Goal: Task Accomplishment & Management: Manage account settings

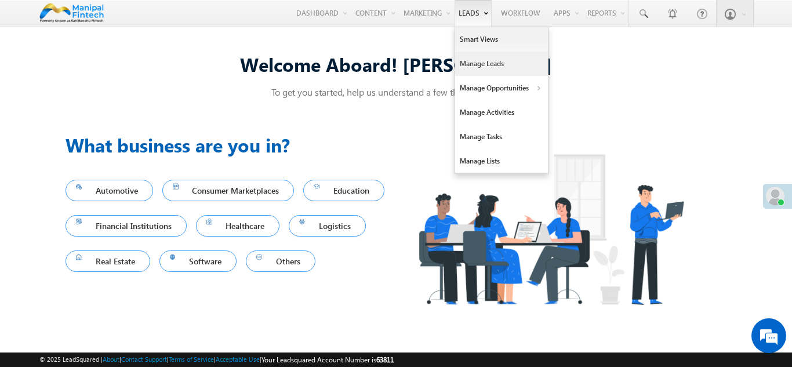
click at [473, 63] on link "Manage Leads" at bounding box center [501, 64] width 93 height 24
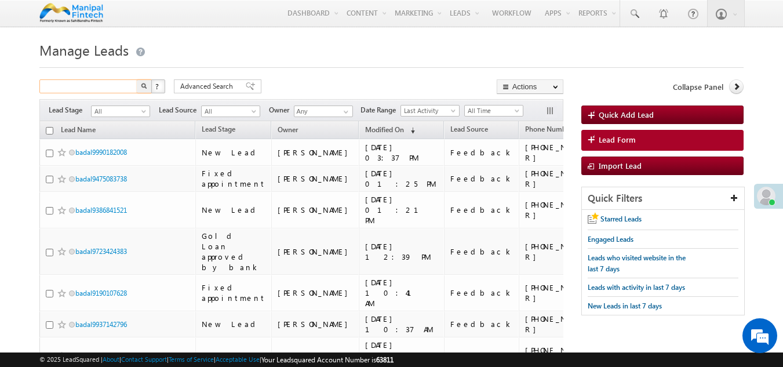
click at [107, 88] on input "text" at bounding box center [88, 86] width 99 height 14
type input "Search Leads"
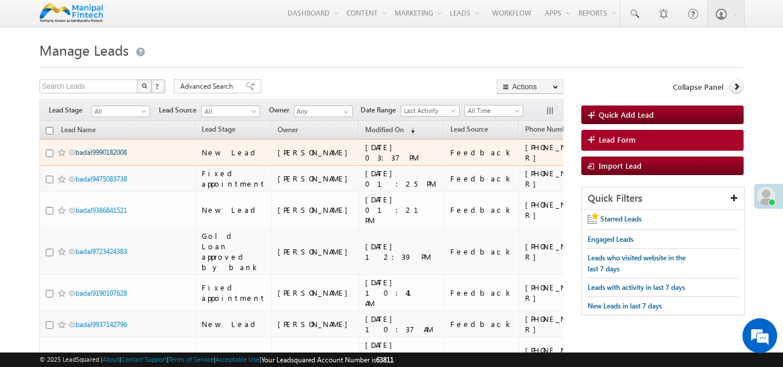
click at [91, 157] on link "badal9990182008" at bounding box center [101, 152] width 52 height 9
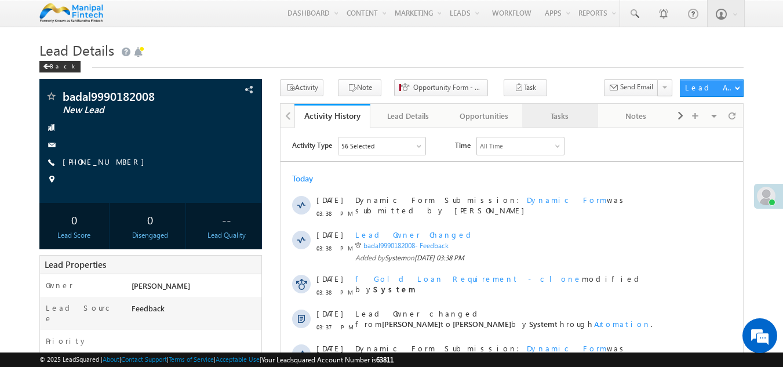
click at [545, 122] on div "Tasks" at bounding box center [560, 116] width 56 height 14
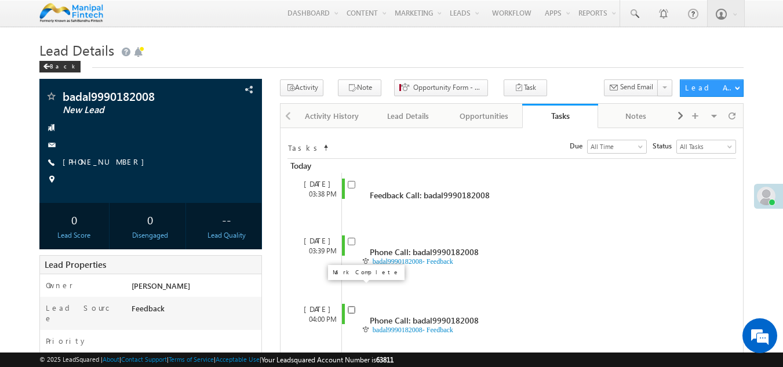
click at [351, 306] on input "checkbox" at bounding box center [352, 310] width 8 height 8
checkbox input "false"
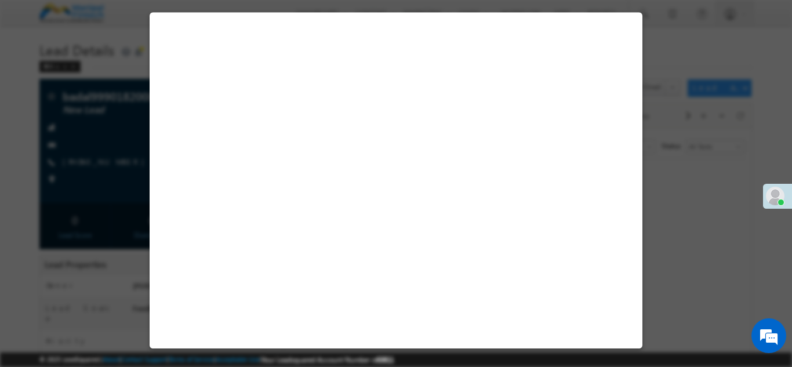
select select "Feedback"
select select "Medical Treatment"
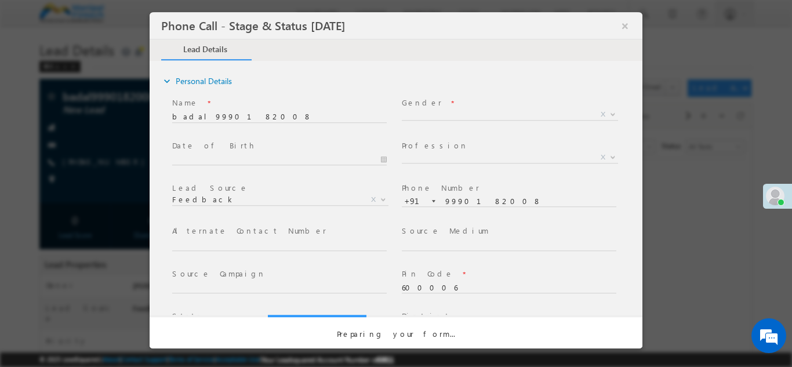
select select "Open"
select select "e9b4df8b-e691-11ee-9340-02ec74b2f3bd"
select select "Fresh Lead"
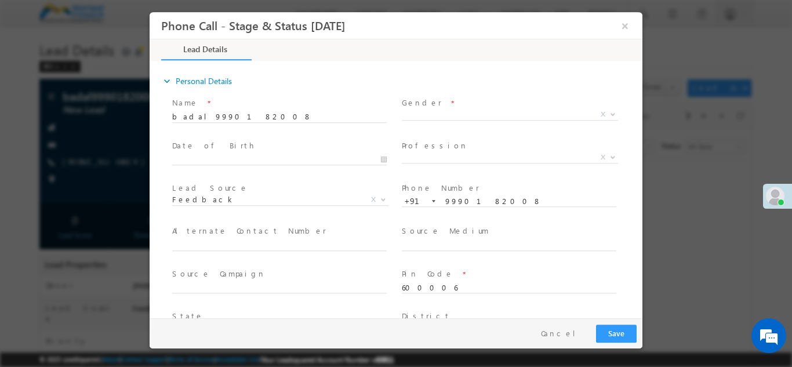
type input "[DATE] 3:40 PM"
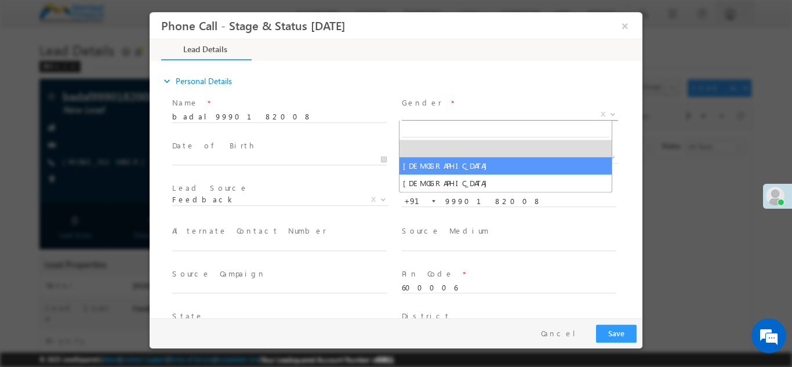
drag, startPoint x: 428, startPoint y: 118, endPoint x: 427, endPoint y: 166, distance: 48.2
select select "[DEMOGRAPHIC_DATA]"
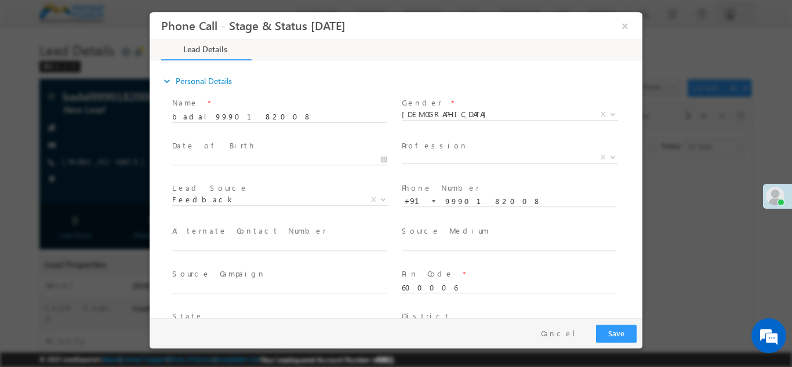
click at [427, 166] on span at bounding box center [509, 171] width 214 height 13
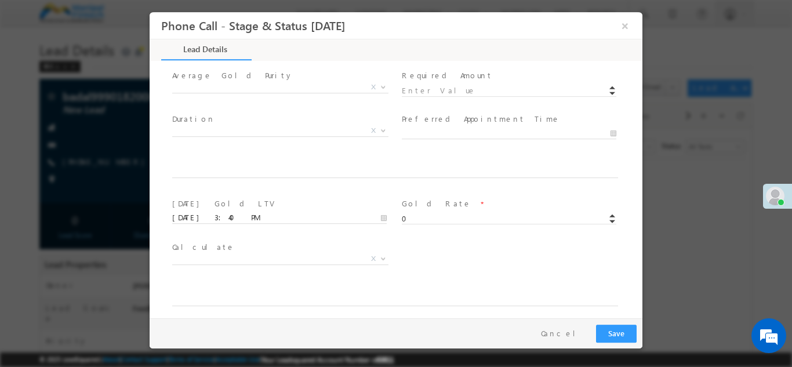
scroll to position [677, 0]
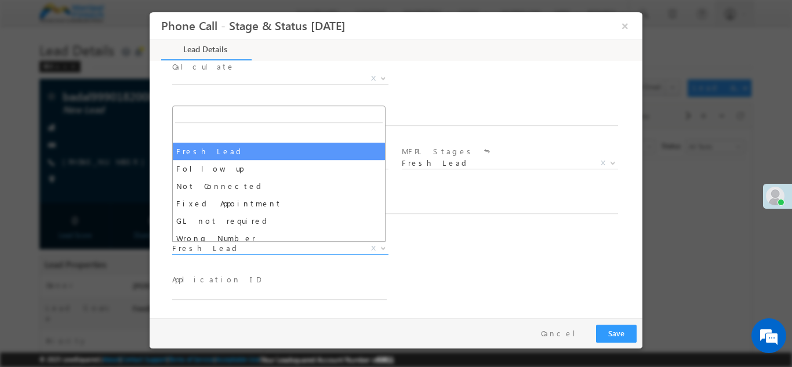
click at [242, 249] on span "Fresh Lead" at bounding box center [266, 247] width 188 height 10
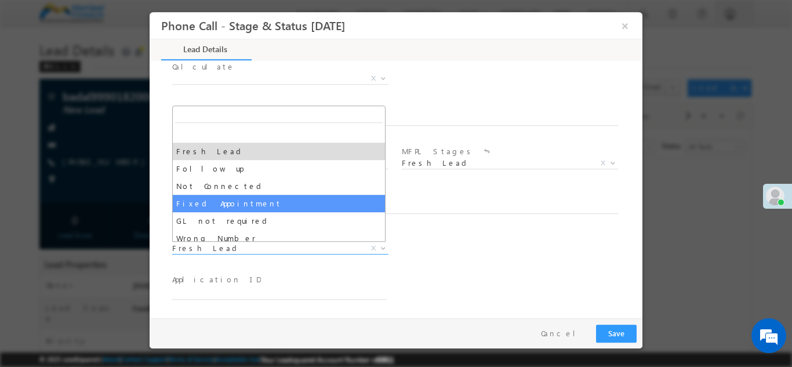
select select "Fixed Appointment"
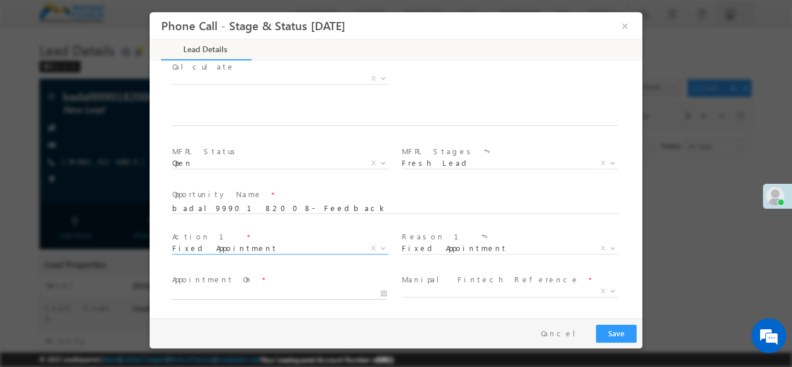
type input "[DATE] 3:41 PM"
type input "41"
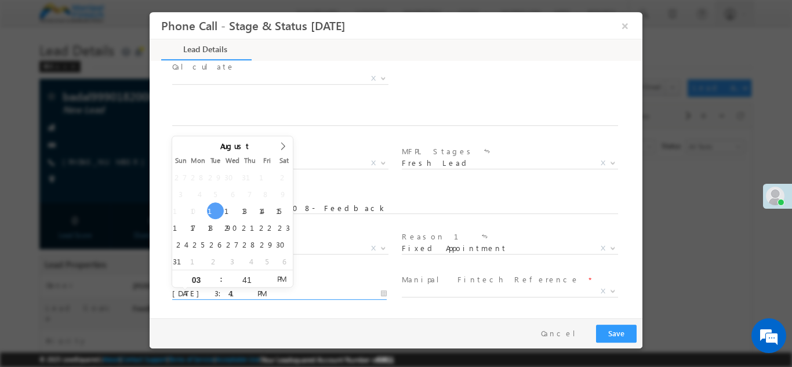
click at [266, 289] on input "[DATE] 3:41 PM" at bounding box center [279, 294] width 215 height 12
click at [202, 276] on input "03" at bounding box center [196, 279] width 48 height 8
type input "4"
type input "[DATE] 4:41 PM"
type input "04"
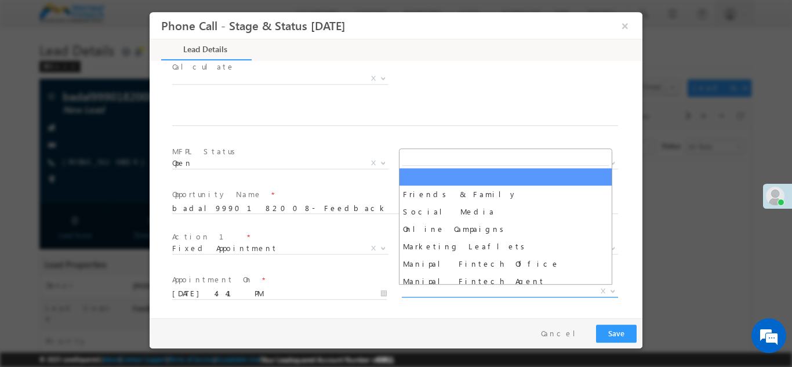
click at [486, 295] on span "X" at bounding box center [510, 291] width 216 height 12
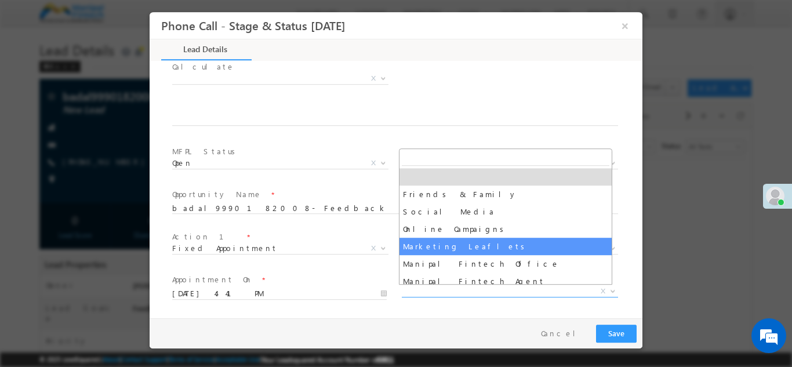
select select "Marketing Leaflets"
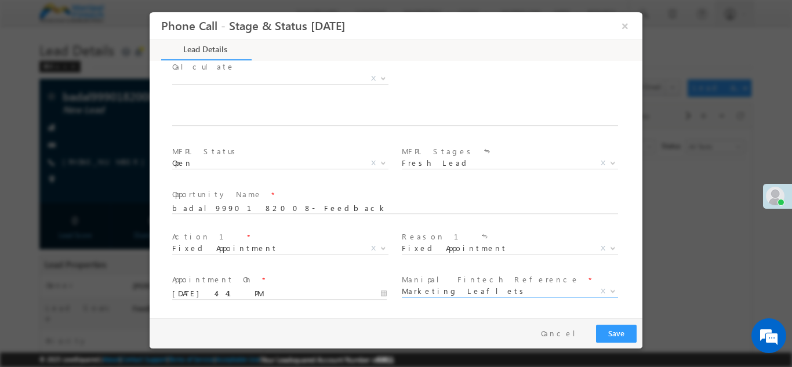
scroll to position [762, 0]
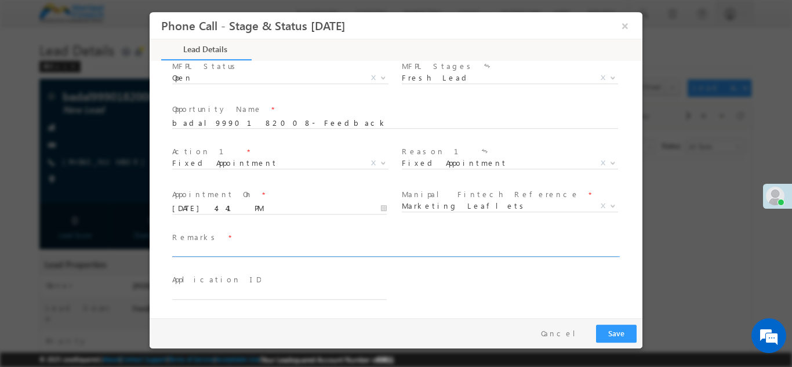
click at [264, 254] on input "text" at bounding box center [395, 251] width 446 height 12
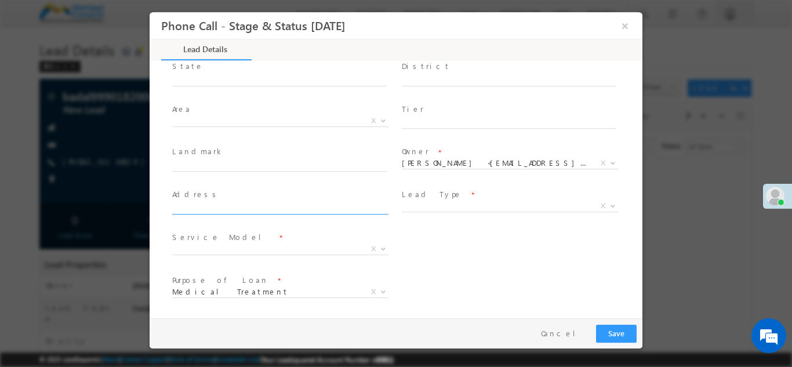
scroll to position [250, 0]
type input "nannaana"
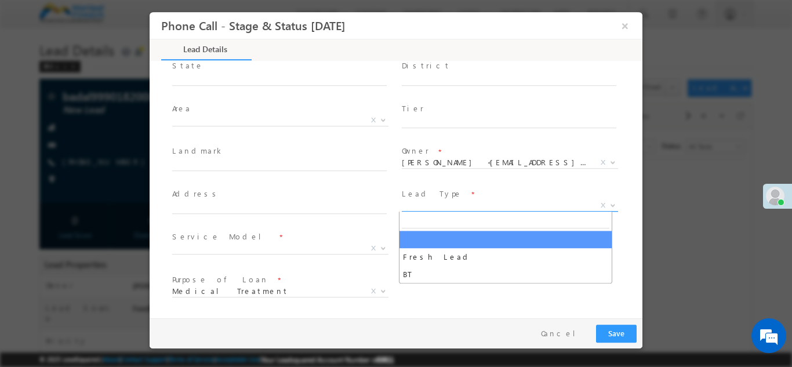
click at [420, 206] on span "X" at bounding box center [510, 205] width 216 height 12
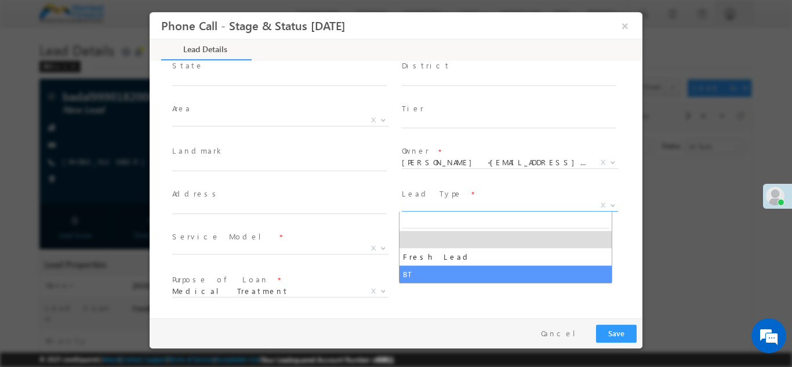
select select "BT"
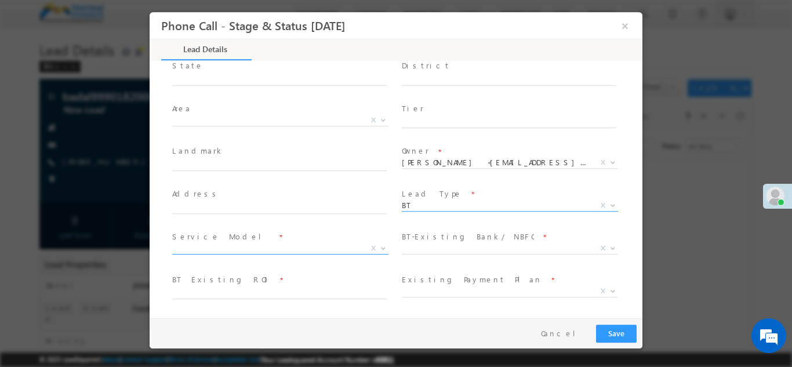
click at [212, 249] on span "X" at bounding box center [280, 248] width 216 height 12
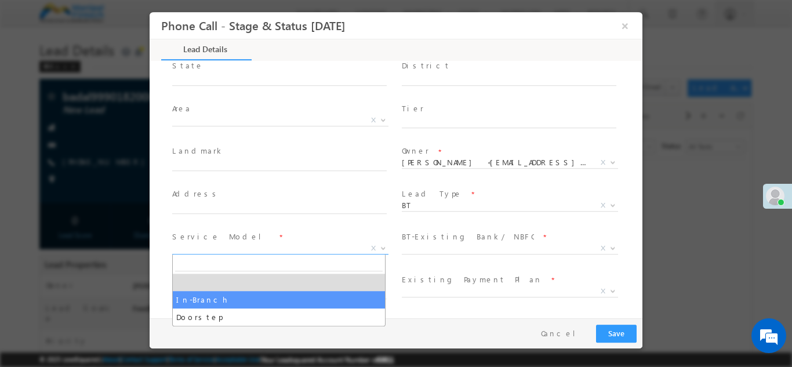
select select "In-Branch"
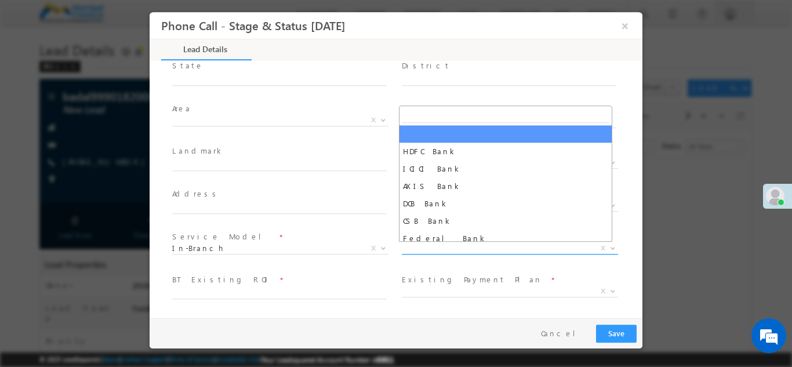
click at [436, 245] on span "X" at bounding box center [510, 248] width 216 height 12
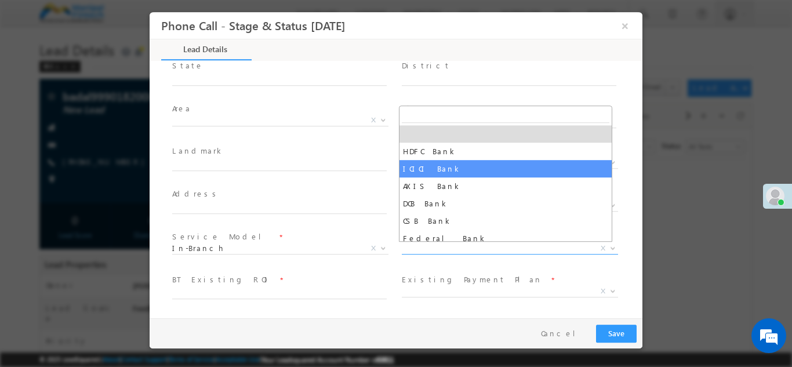
select select "ICICI Bank"
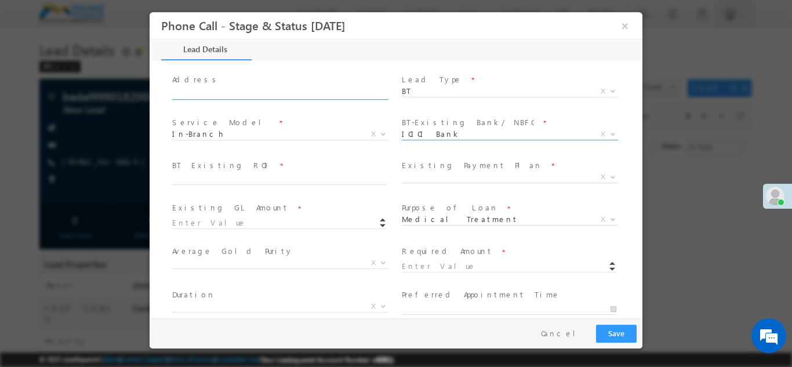
scroll to position [365, 0]
click at [212, 182] on input "text" at bounding box center [279, 179] width 215 height 12
type input "44"
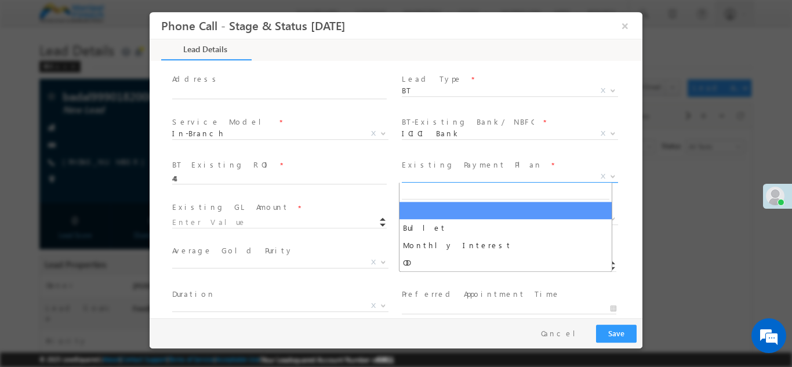
click at [455, 176] on span "X" at bounding box center [510, 176] width 216 height 12
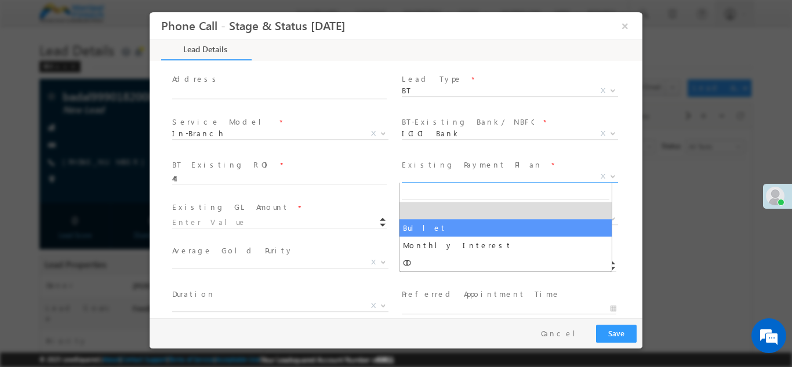
select select "Bullet"
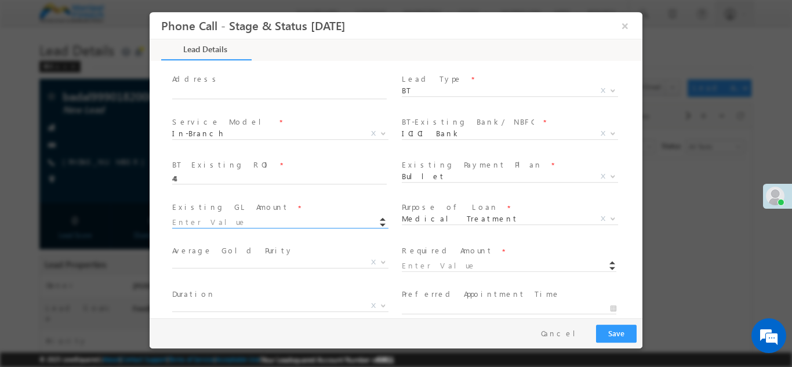
click at [245, 218] on input at bounding box center [279, 222] width 215 height 12
type input "234567.00"
click at [435, 260] on input at bounding box center [509, 266] width 215 height 12
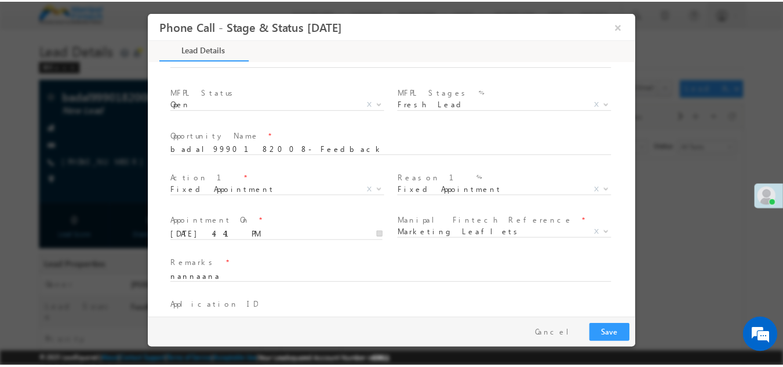
scroll to position [806, 0]
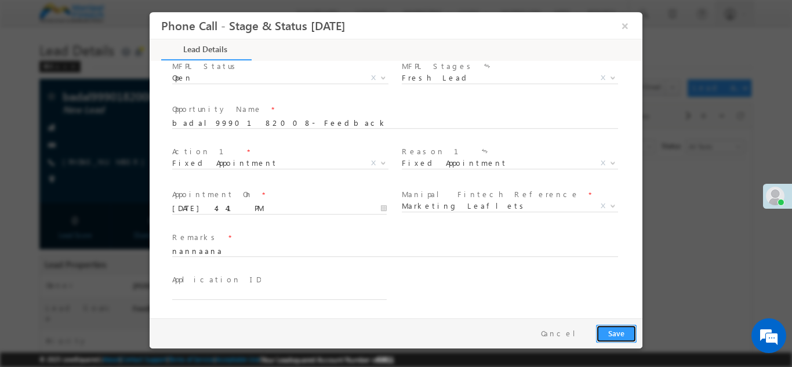
type input "456789.00"
click at [630, 329] on button "Save" at bounding box center [616, 333] width 41 height 18
